Goal: Task Accomplishment & Management: Manage account settings

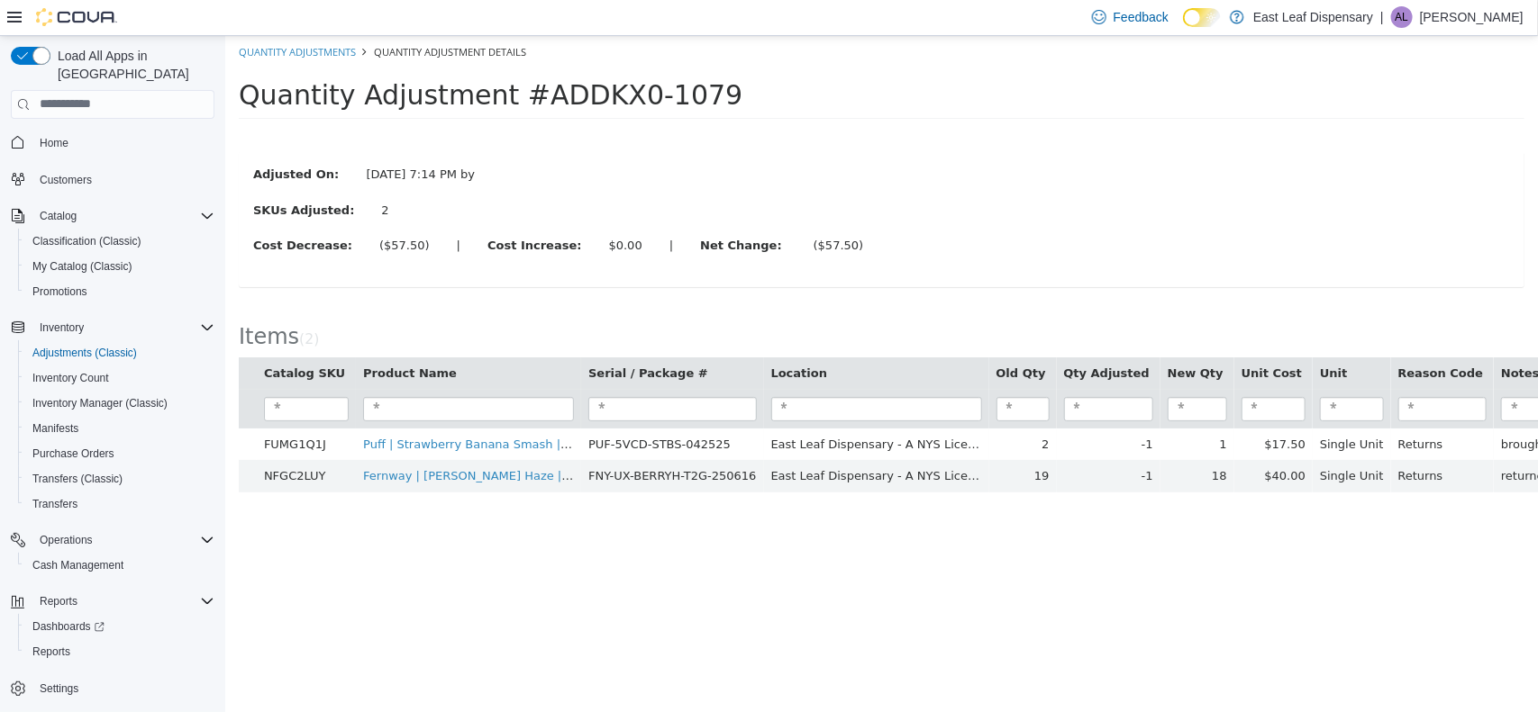
click at [586, 511] on html "× The adjustment request was successfully processed. Quantity Adjustments Quant…" at bounding box center [880, 273] width 1312 height 476
click at [326, 52] on link "Quantity Adjustments" at bounding box center [296, 51] width 117 height 14
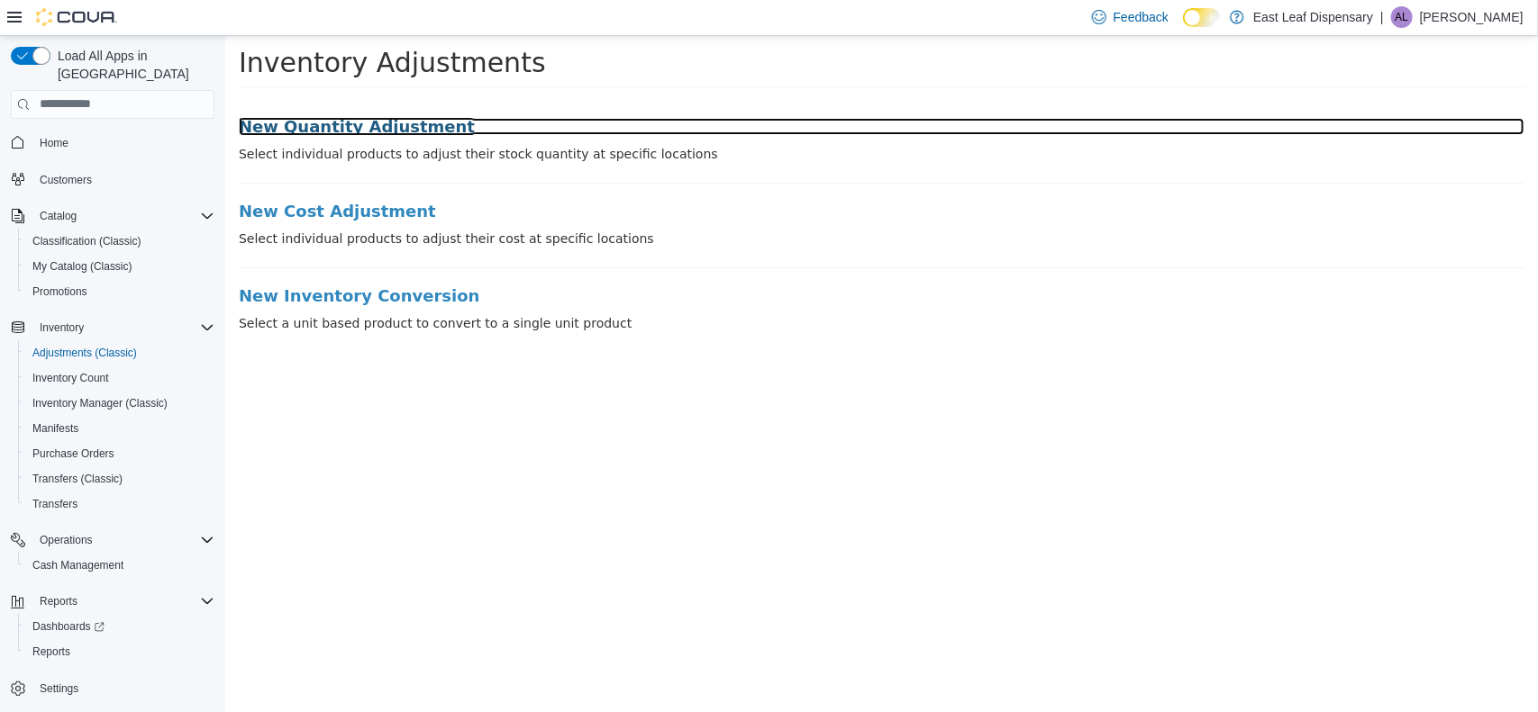
click at [398, 124] on h3 "New Quantity Adjustment" at bounding box center [880, 126] width 1285 height 18
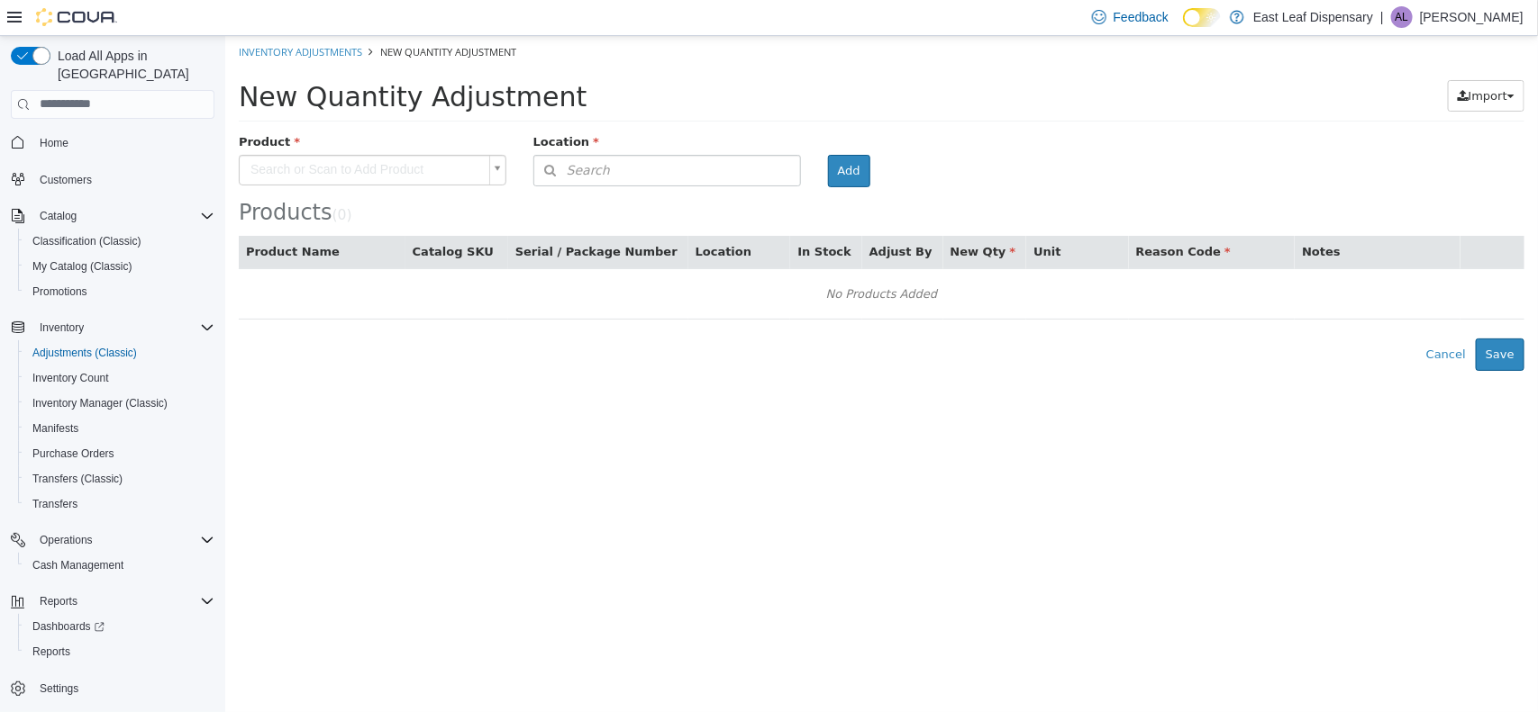
click at [1511, 23] on p "Alex Librera" at bounding box center [1472, 17] width 104 height 22
click at [1416, 181] on span "Sign Out" at bounding box center [1408, 173] width 49 height 18
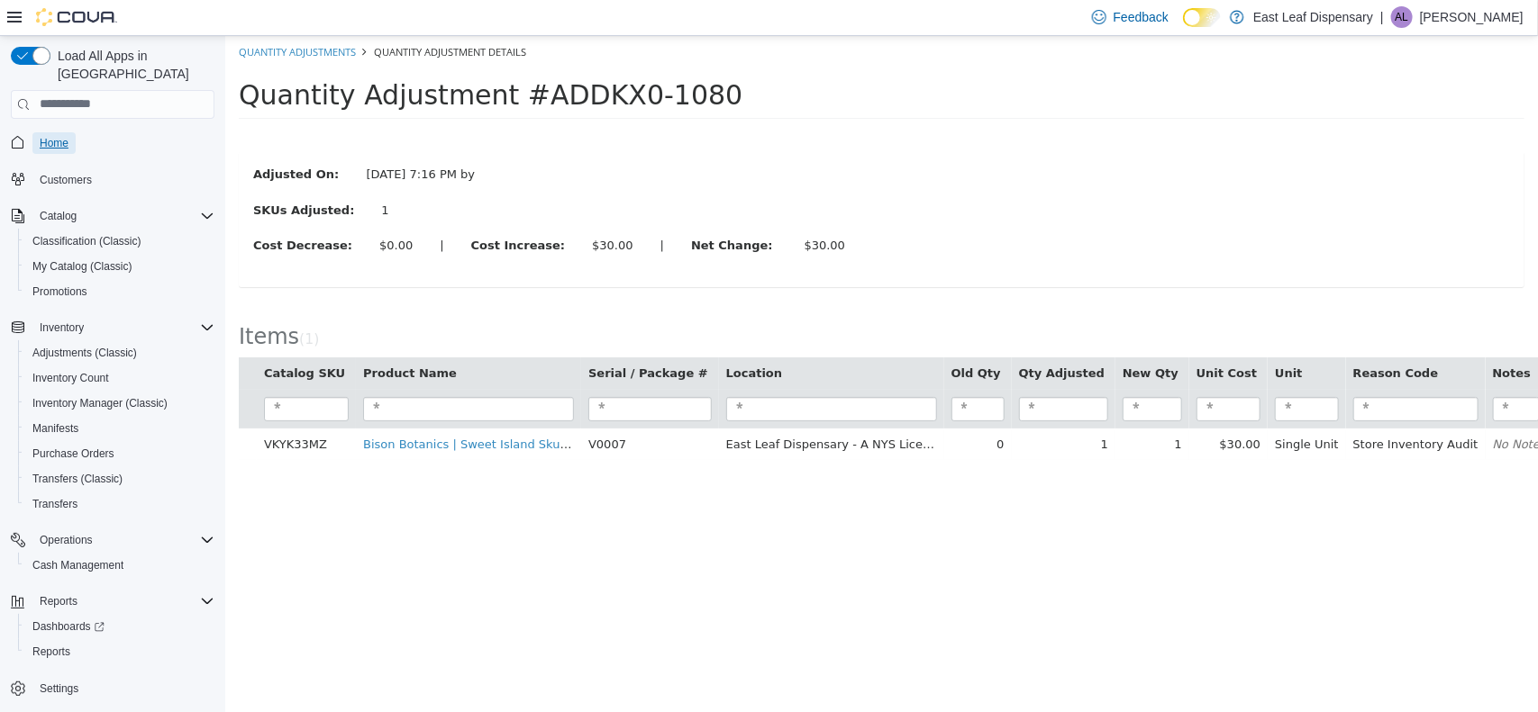
click at [60, 136] on span "Home" at bounding box center [54, 143] width 29 height 14
